Goal: Book appointment/travel/reservation

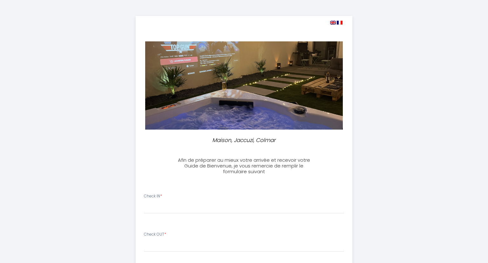
select select
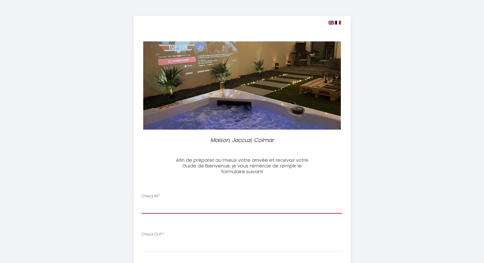
click at [219, 207] on select "14:00 14:30 15:00 15:30 16:00 16:30 17:00 17:30 18:00 18:30 19:00 19:30 20:00 2…" at bounding box center [241, 207] width 201 height 12
select select "23:00"
click at [141, 201] on select "14:00 14:30 15:00 15:30 16:00 16:30 17:00 17:30 18:00 18:30 19:00 19:30 20:00 2…" at bounding box center [241, 207] width 201 height 12
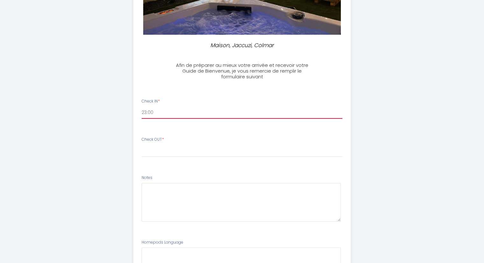
scroll to position [96, 0]
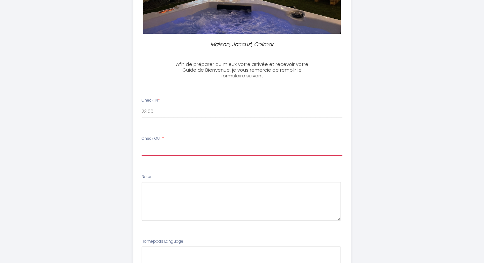
click at [178, 150] on select "00:00 00:30 01:00 01:30 02:00 02:30 03:00 03:30 04:00 04:30 05:00 05:30 06:00 0…" at bounding box center [241, 150] width 201 height 12
select select "11:00"
click at [141, 144] on select "00:00 00:30 01:00 01:30 02:00 02:30 03:00 03:30 04:00 04:30 05:00 05:30 06:00 0…" at bounding box center [241, 150] width 201 height 12
click at [399, 155] on div "[PERSON_NAME], Jaccuzi, [PERSON_NAME] de préparer au mieux votre arrivée et rec…" at bounding box center [242, 121] width 326 height 435
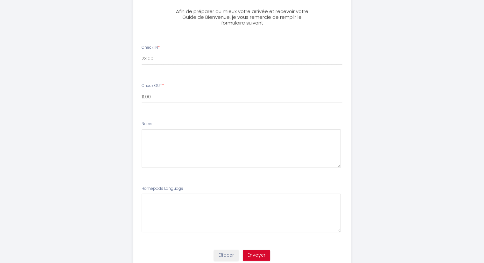
scroll to position [149, 0]
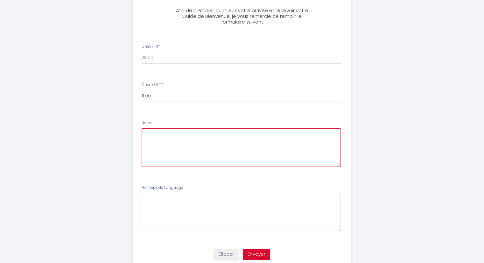
click at [185, 152] on textarea at bounding box center [240, 147] width 199 height 38
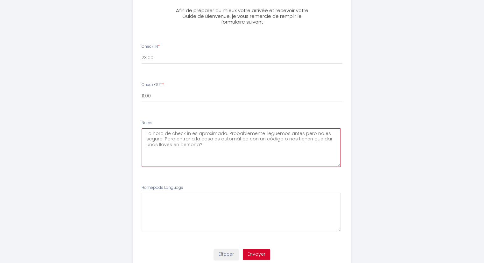
drag, startPoint x: 145, startPoint y: 130, endPoint x: 198, endPoint y: 148, distance: 56.2
click at [198, 148] on textarea "La hora de check in es aproximada. Probablemente lleguemos antes pero no es seg…" at bounding box center [240, 147] width 199 height 38
type textarea "La hora de check in es aproximada. Probablemente lleguemos antes pero no es seg…"
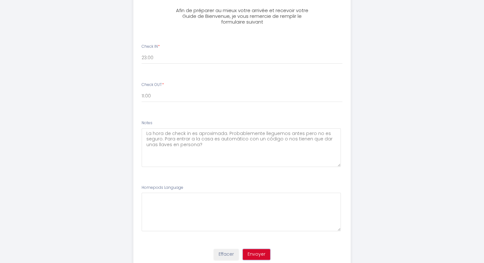
click at [255, 254] on button "Envoyer" at bounding box center [256, 254] width 27 height 11
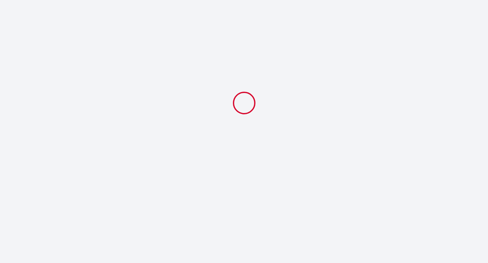
select select "23:00"
select select "11:00"
